Goal: Obtain resource: Obtain resource

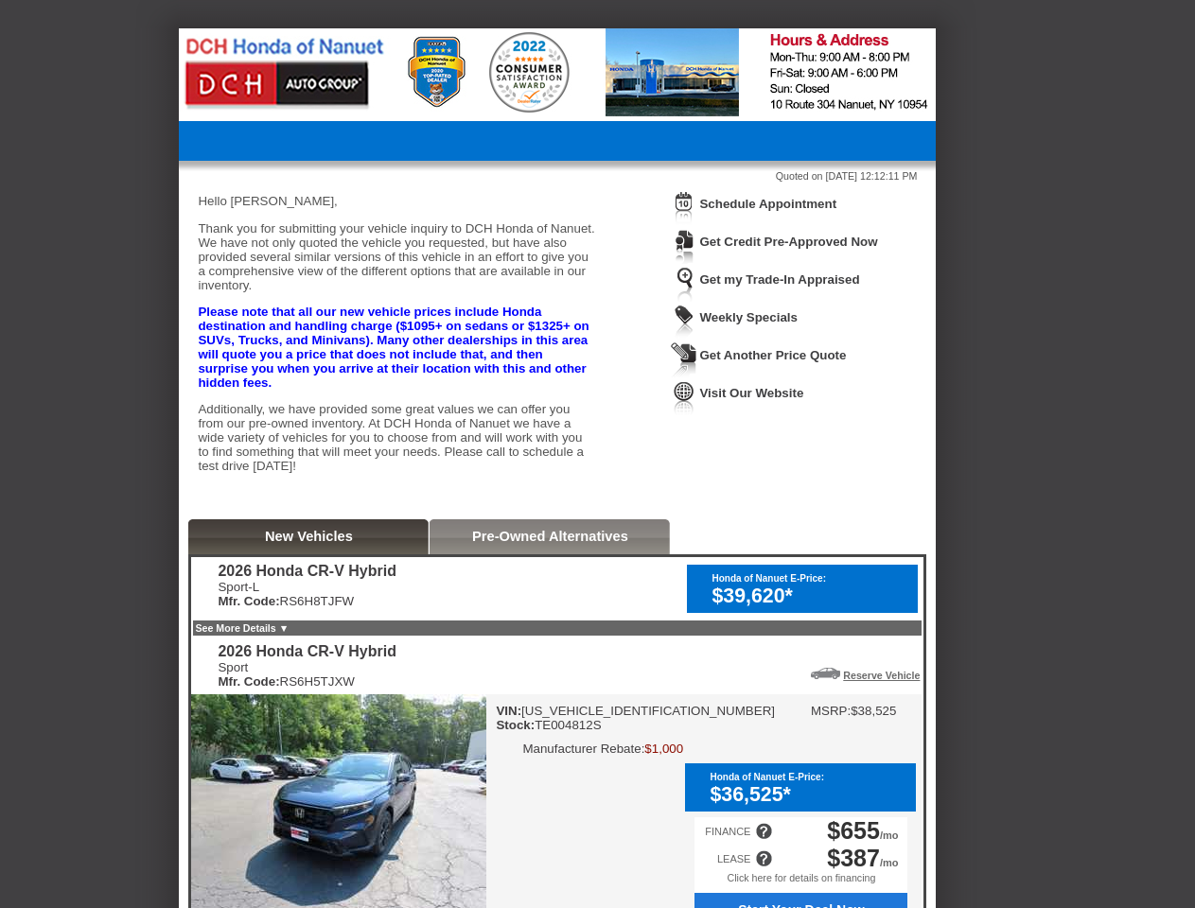
click at [684, 222] on img at bounding box center [684, 208] width 26 height 35
click at [0, 0] on div "Simcha, DCH Honda of Nanuet is more than happy to schedule a meeting with you o…" at bounding box center [0, 0] width 0 height 0
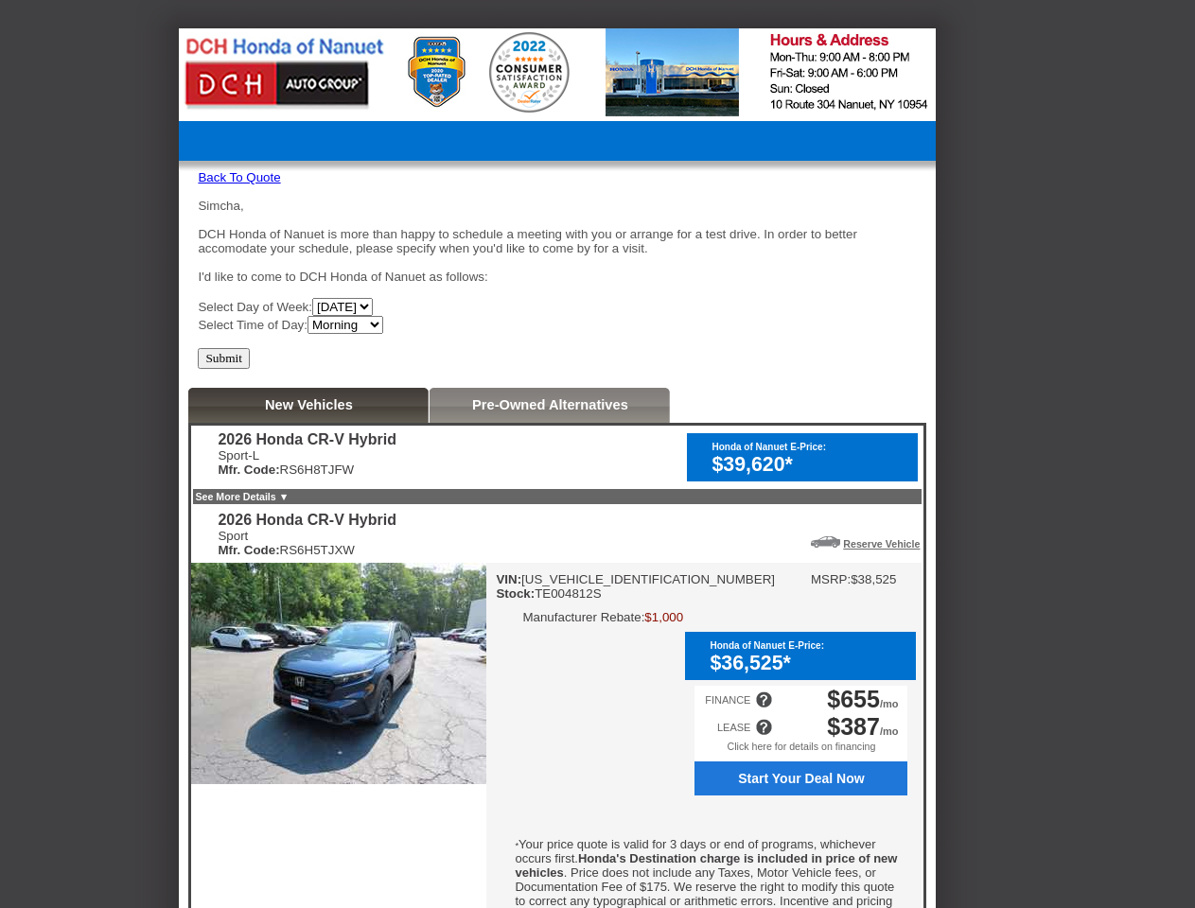
click at [249, 661] on img at bounding box center [338, 673] width 295 height 221
click at [812, 709] on div "FINANCE $655 /mo" at bounding box center [800, 699] width 213 height 27
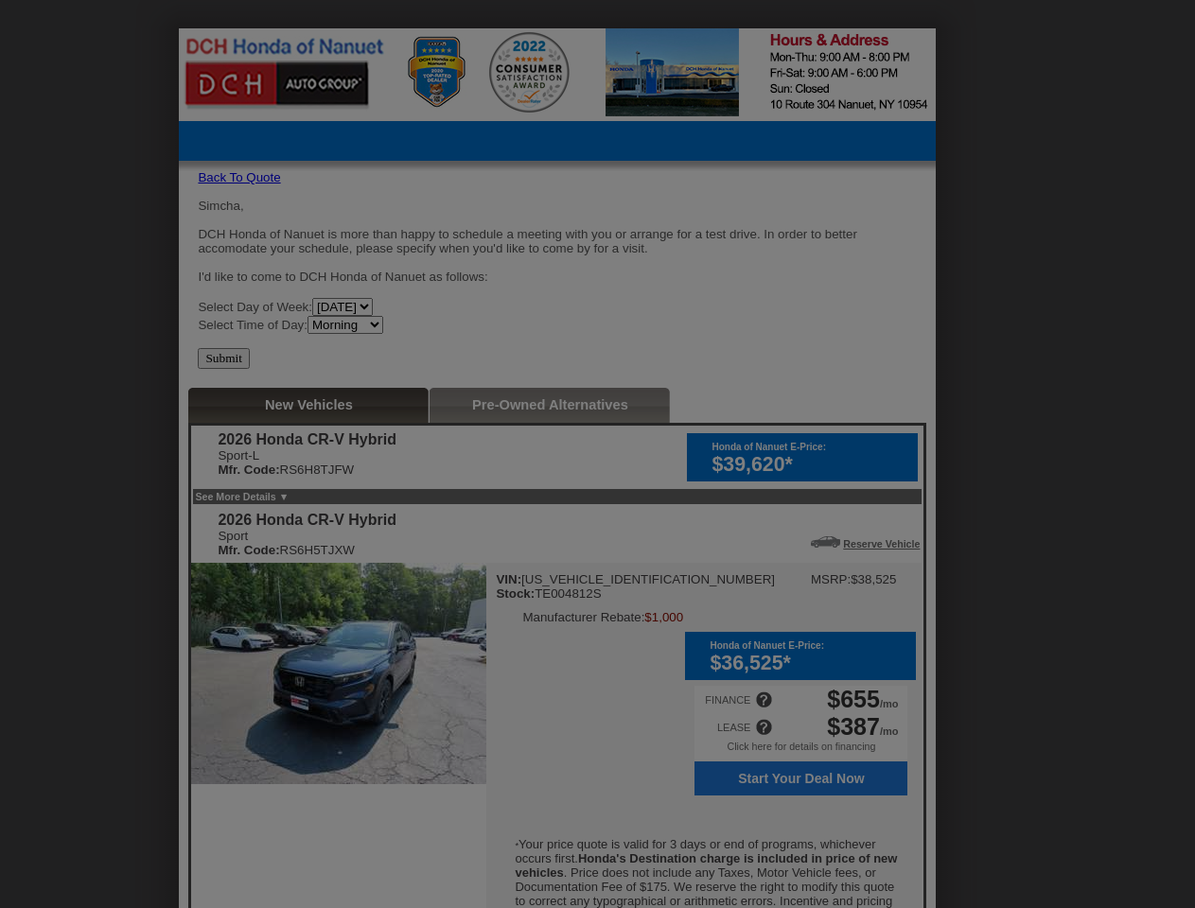
click at [874, 709] on div at bounding box center [605, 454] width 1211 height 908
click at [800, 875] on div at bounding box center [605, 454] width 1211 height 908
click at [764, 856] on div at bounding box center [605, 454] width 1211 height 908
click at [764, 884] on div at bounding box center [605, 454] width 1211 height 908
